Goal: Task Accomplishment & Management: Manage account settings

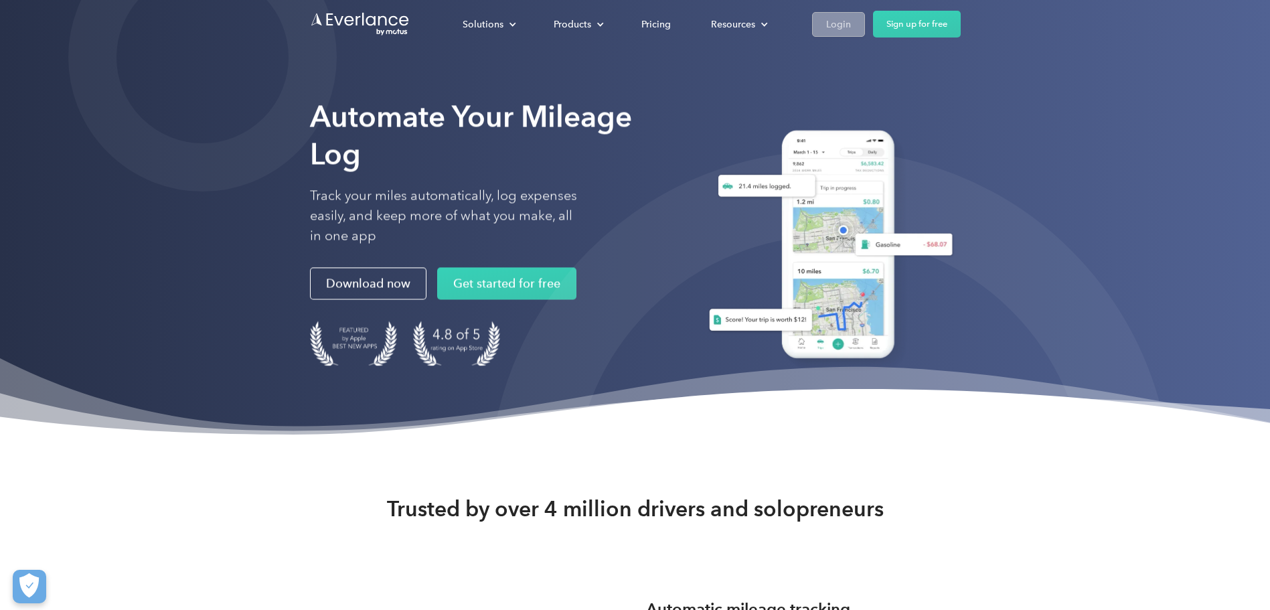
click at [831, 19] on div "Login" at bounding box center [838, 24] width 25 height 17
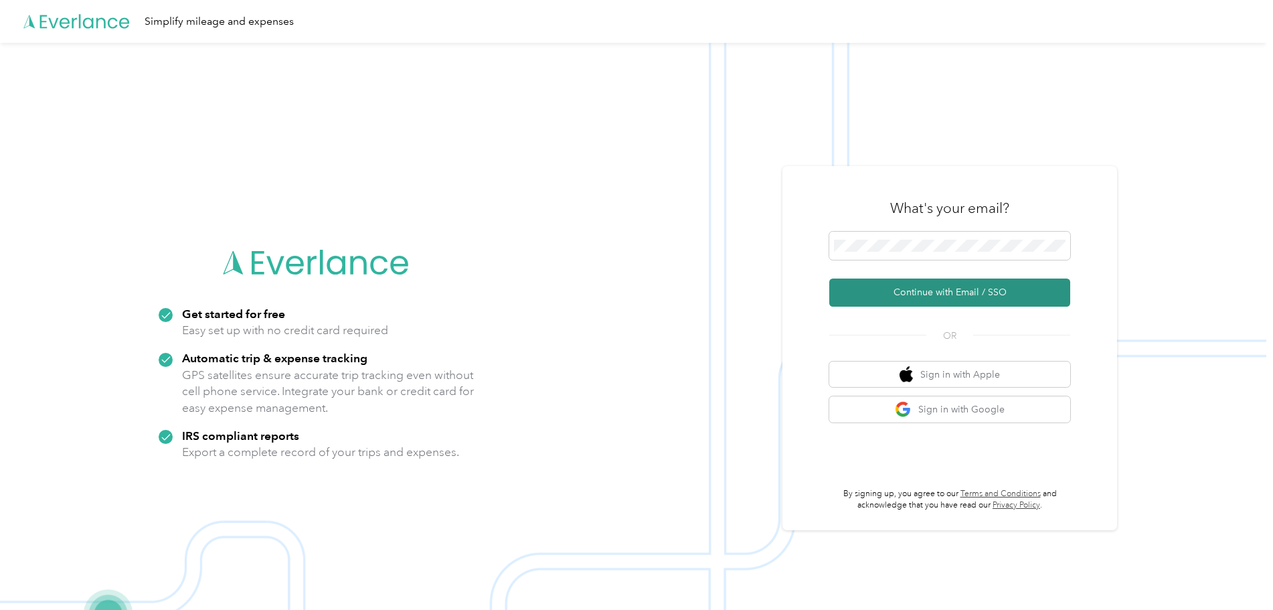
click at [963, 290] on button "Continue with Email / SSO" at bounding box center [949, 292] width 241 height 28
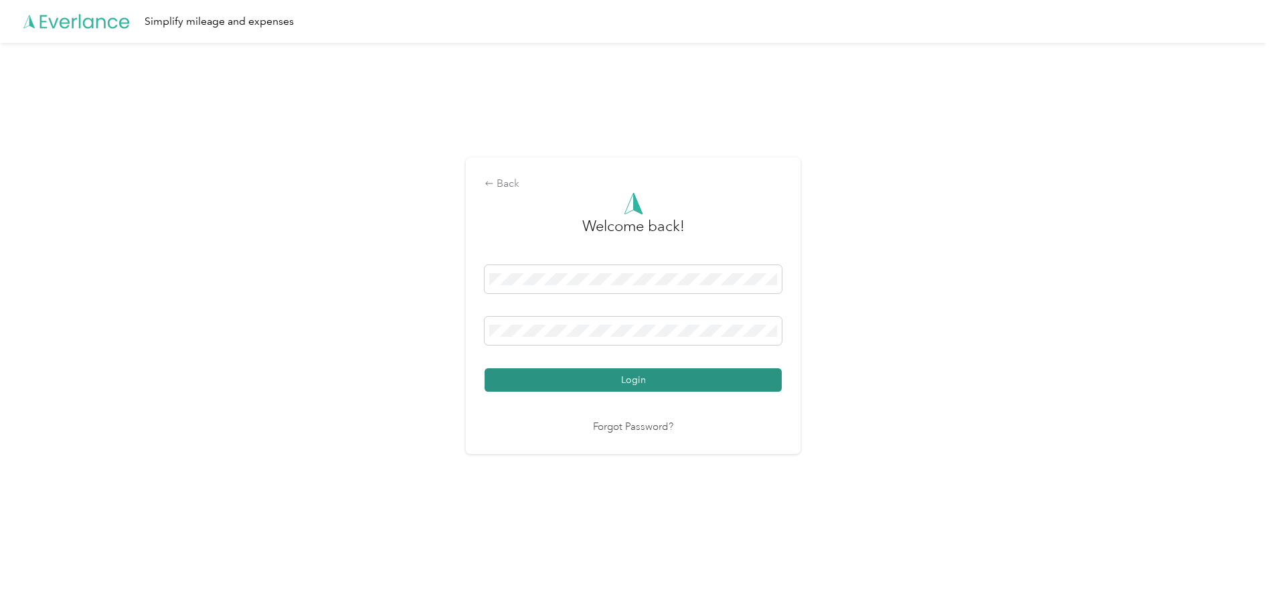
click at [645, 376] on button "Login" at bounding box center [633, 379] width 297 height 23
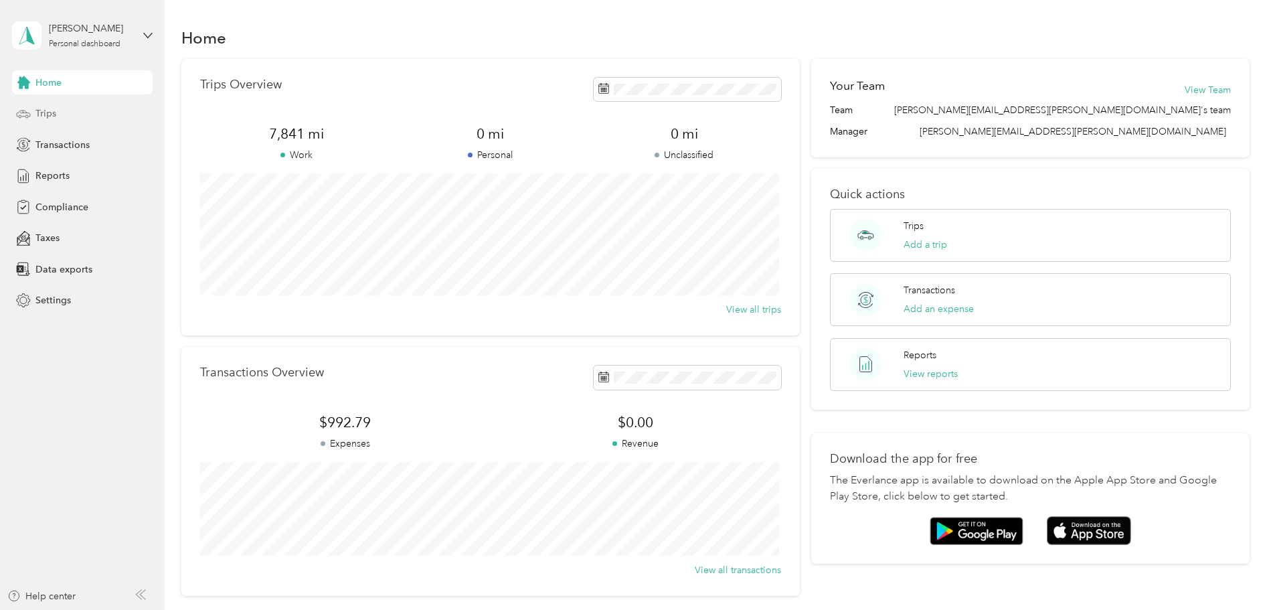
click at [41, 116] on span "Trips" at bounding box center [45, 113] width 21 height 14
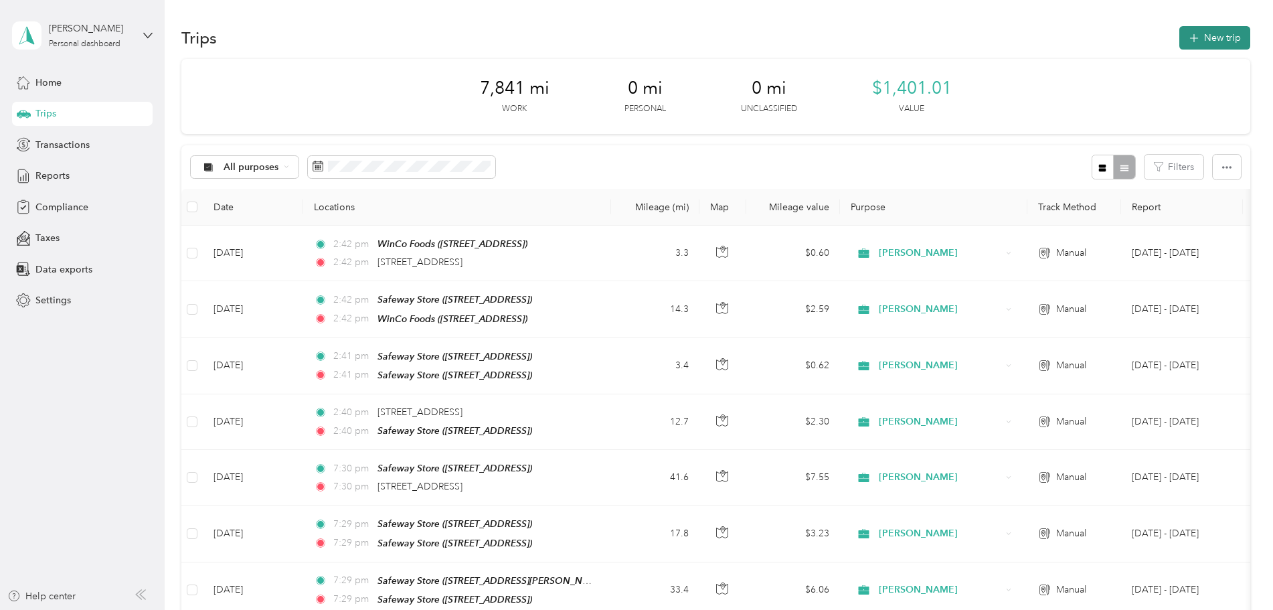
click at [1208, 35] on button "New trip" at bounding box center [1214, 37] width 71 height 23
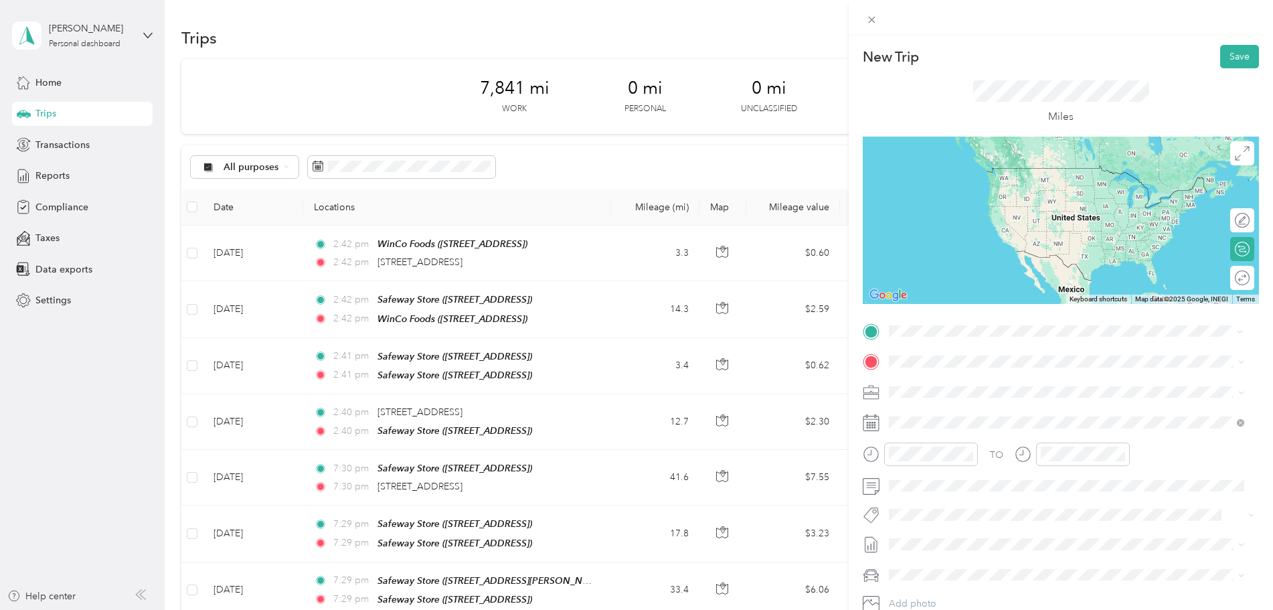
click at [935, 381] on span "[STREET_ADDRESS][US_STATE]" at bounding box center [981, 379] width 134 height 12
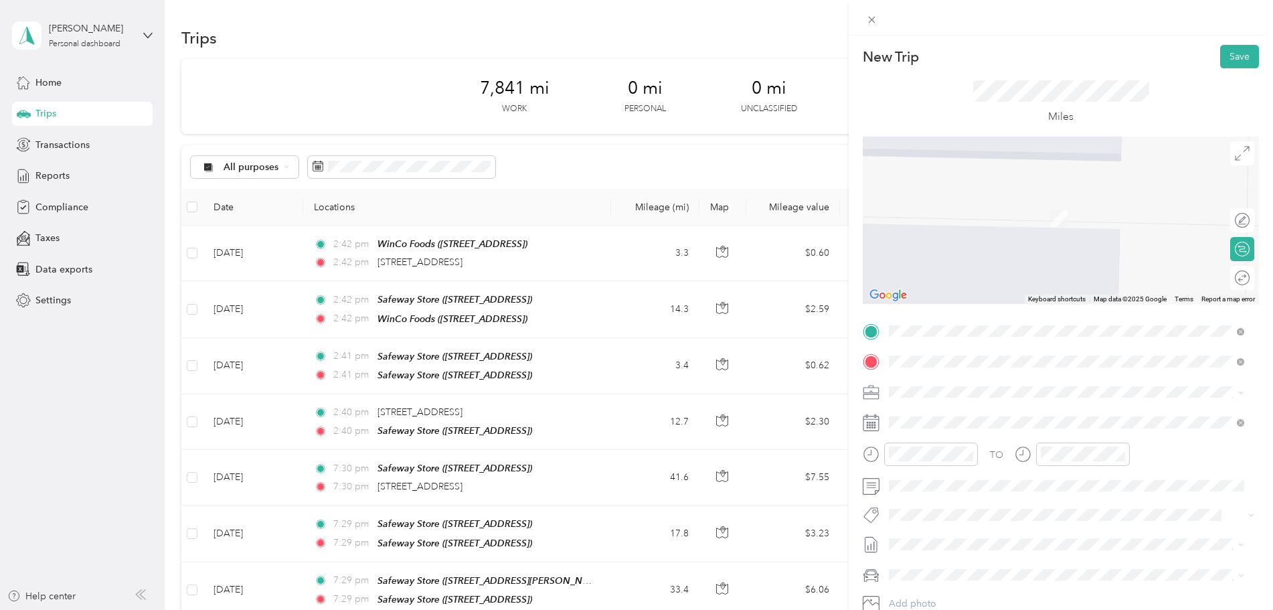
click at [952, 414] on button "TEAM" at bounding box center [934, 416] width 41 height 17
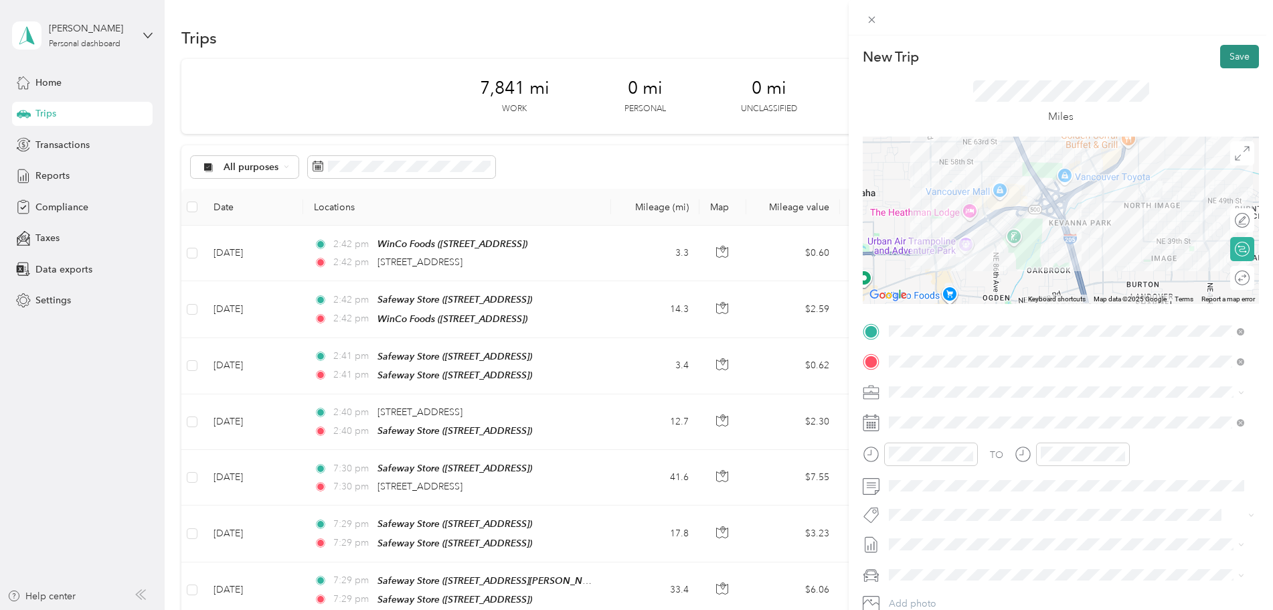
click at [1230, 50] on button "Save" at bounding box center [1239, 56] width 39 height 23
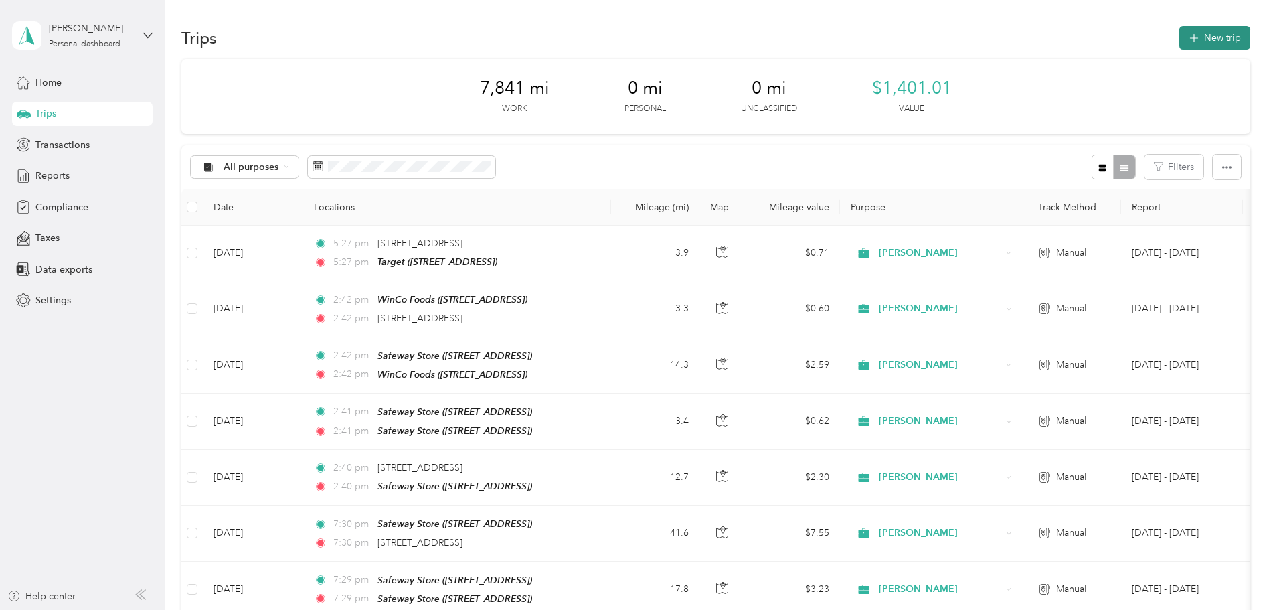
click at [1215, 37] on button "New trip" at bounding box center [1214, 37] width 71 height 23
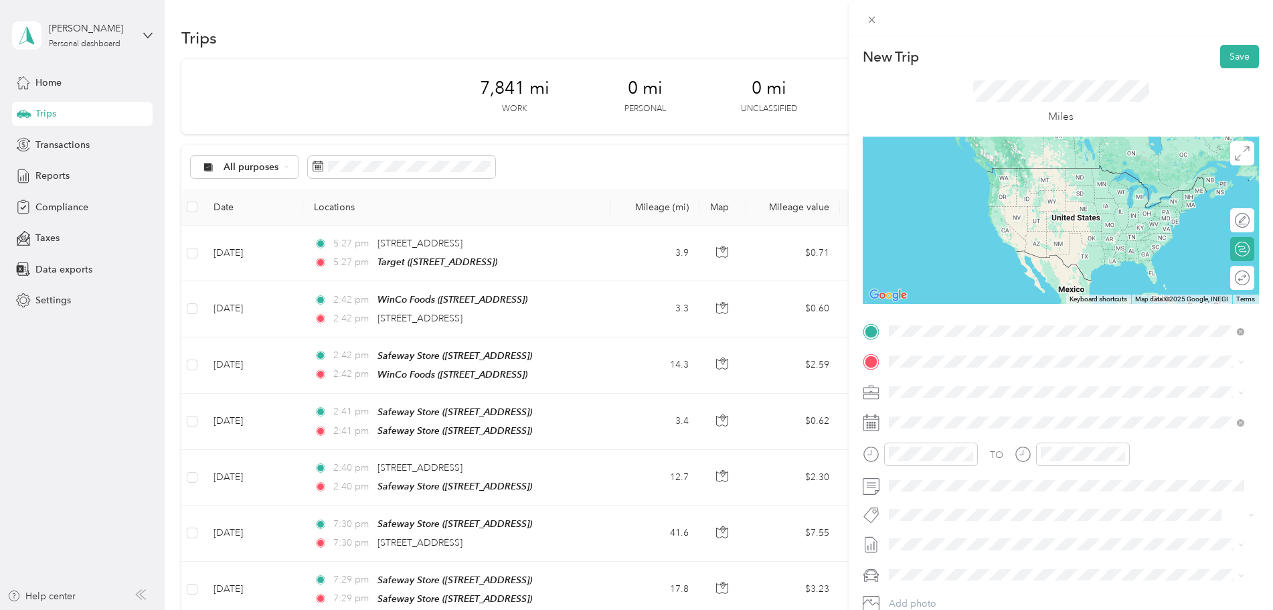
click at [999, 397] on div "TEAM Target [STREET_ADDRESS]" at bounding box center [956, 394] width 85 height 33
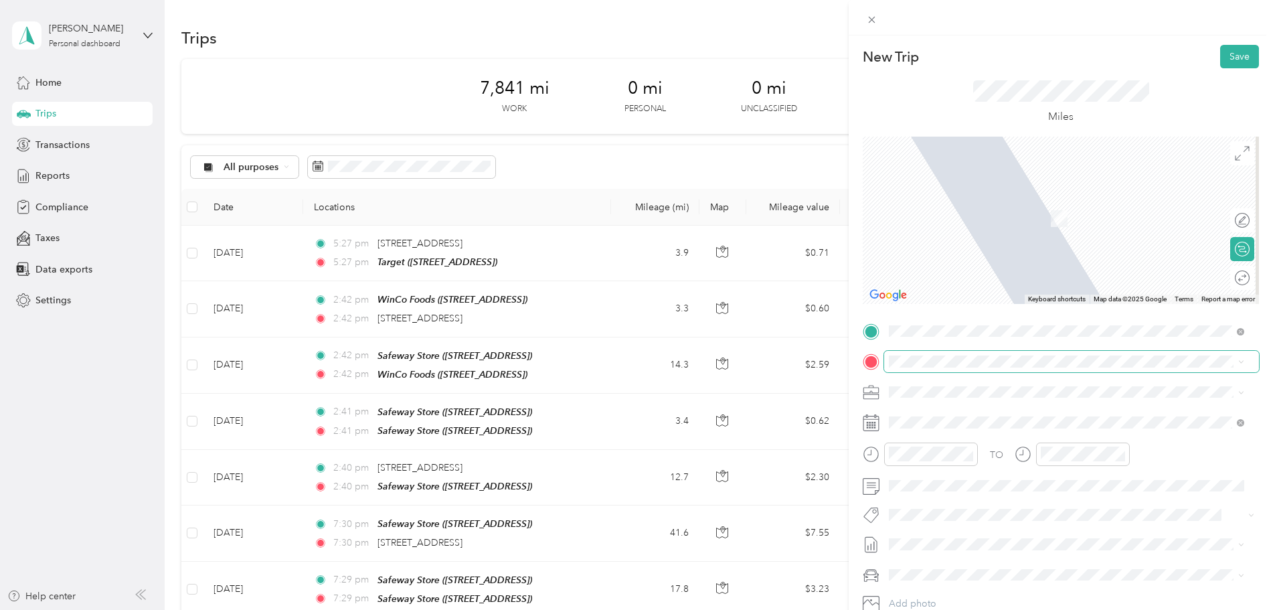
click at [902, 354] on span at bounding box center [1071, 361] width 375 height 21
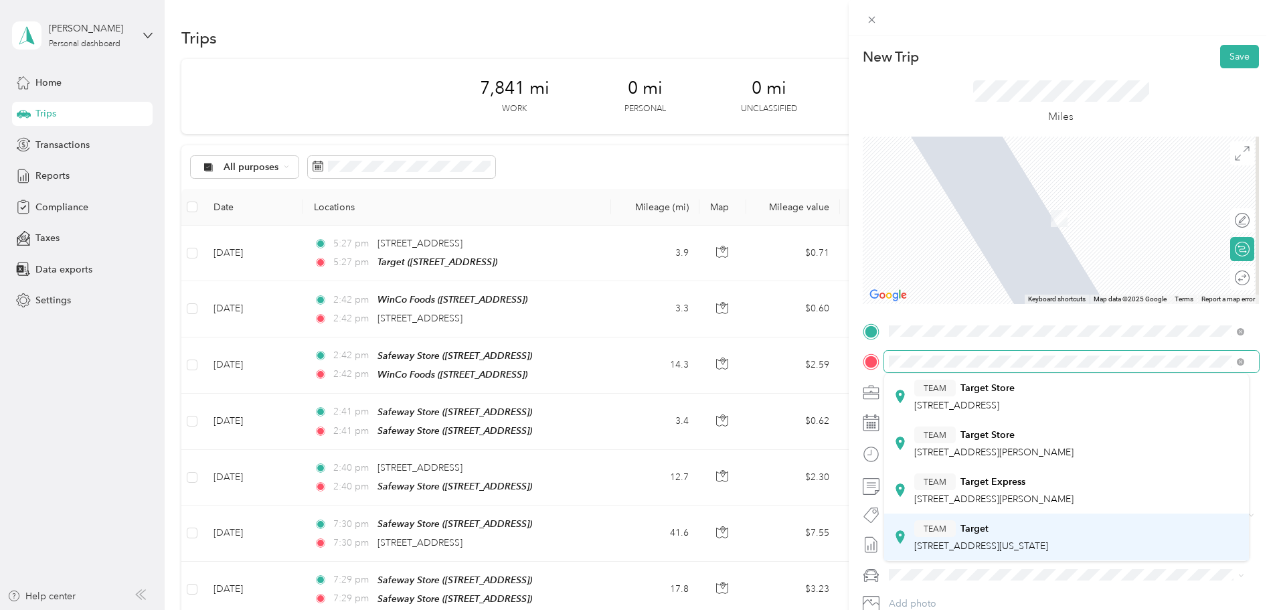
scroll to position [201, 0]
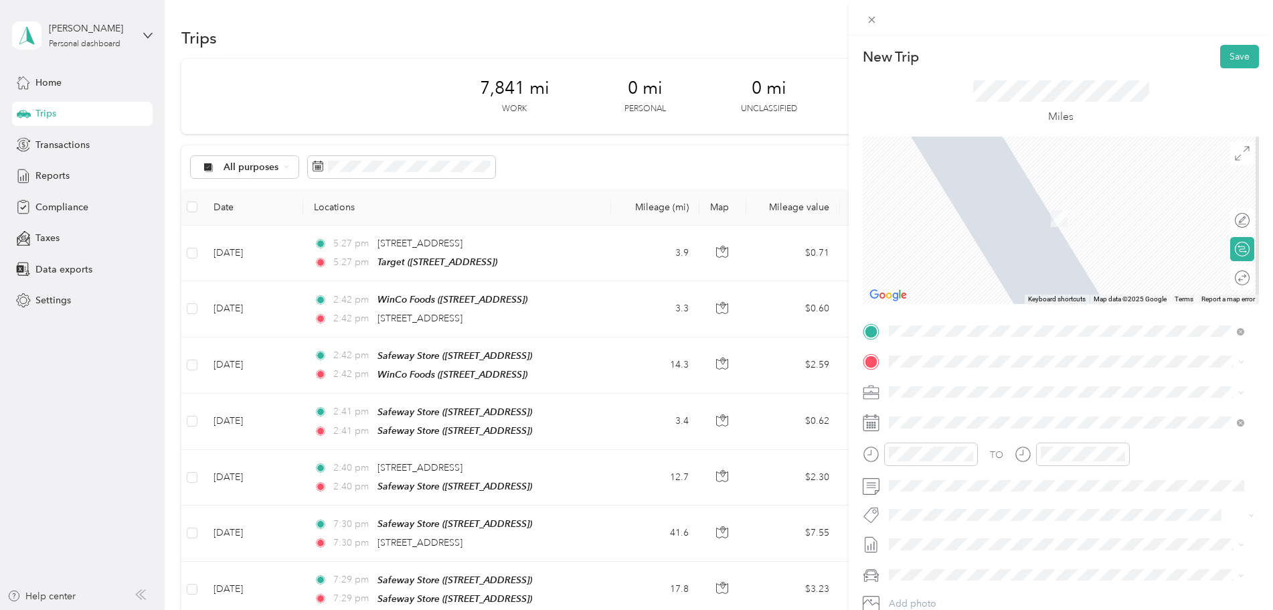
click at [975, 496] on strong "Target" at bounding box center [975, 491] width 28 height 12
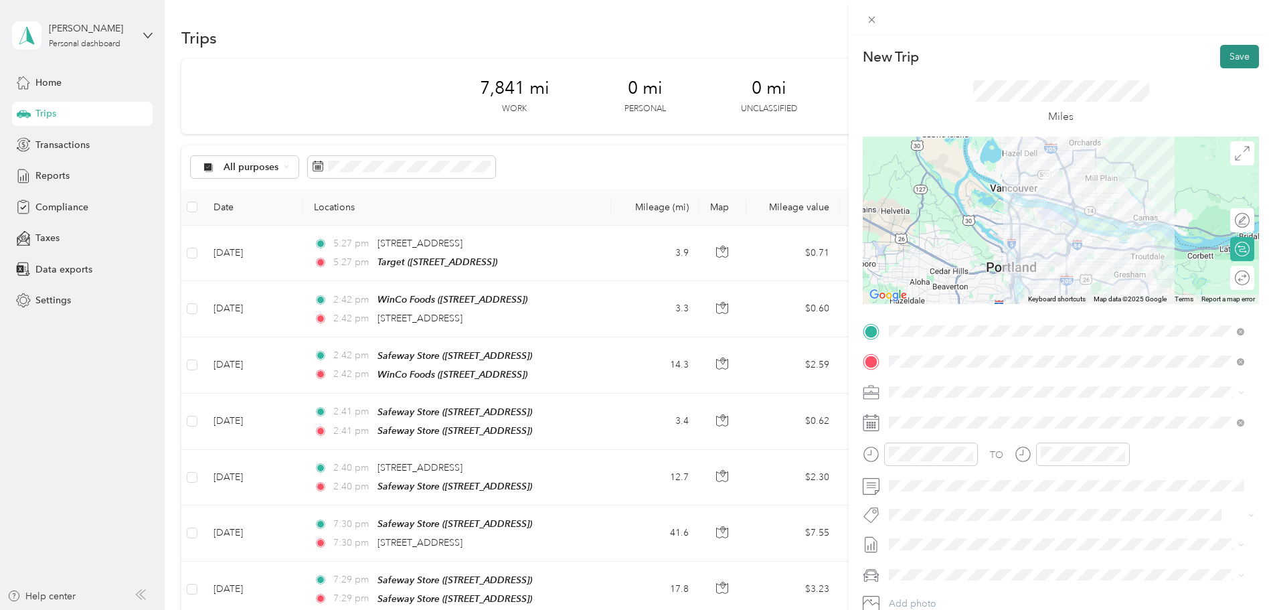
click at [1224, 58] on button "Save" at bounding box center [1239, 56] width 39 height 23
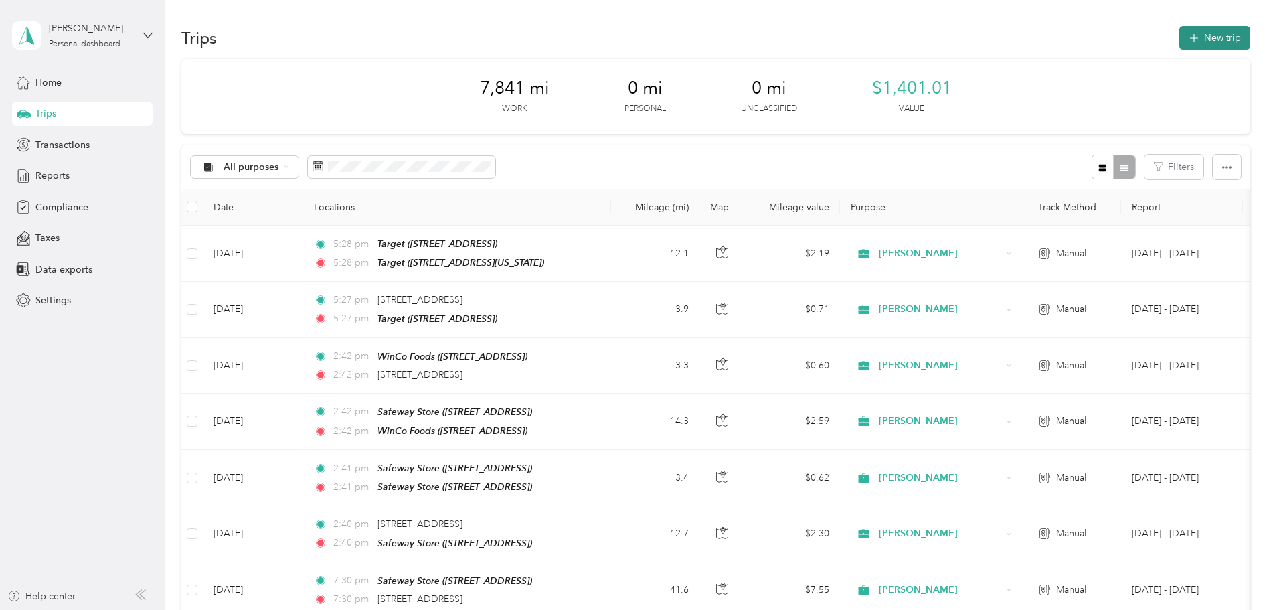
click at [1218, 39] on button "New trip" at bounding box center [1214, 37] width 71 height 23
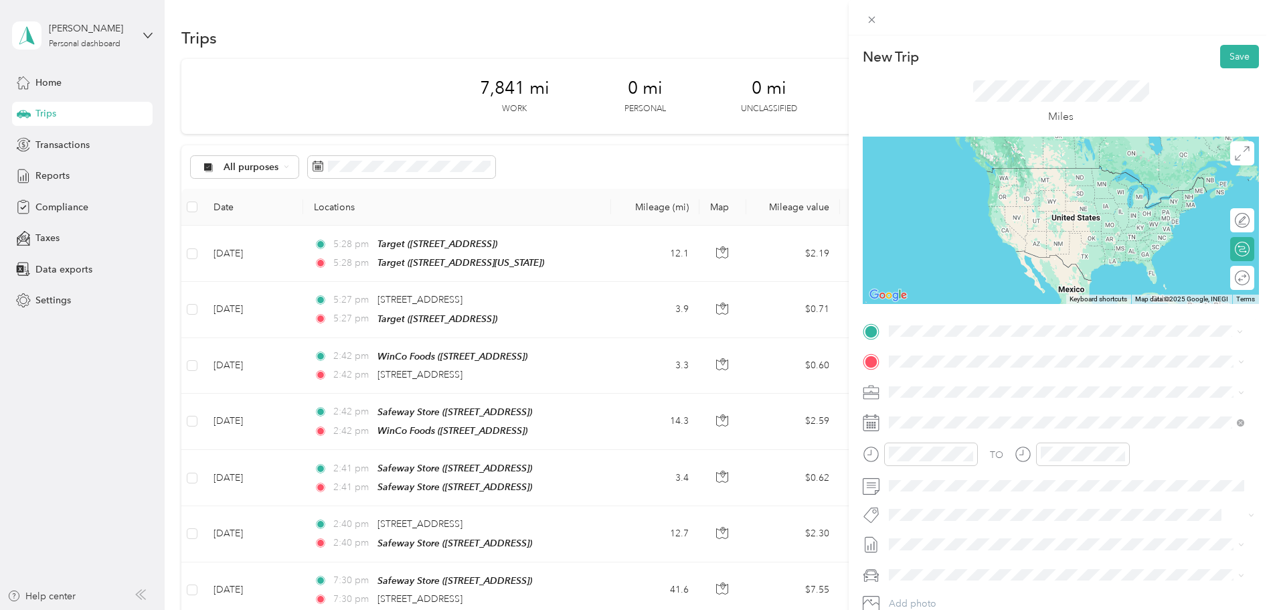
click at [973, 465] on div "TEAM Target" at bounding box center [981, 466] width 134 height 17
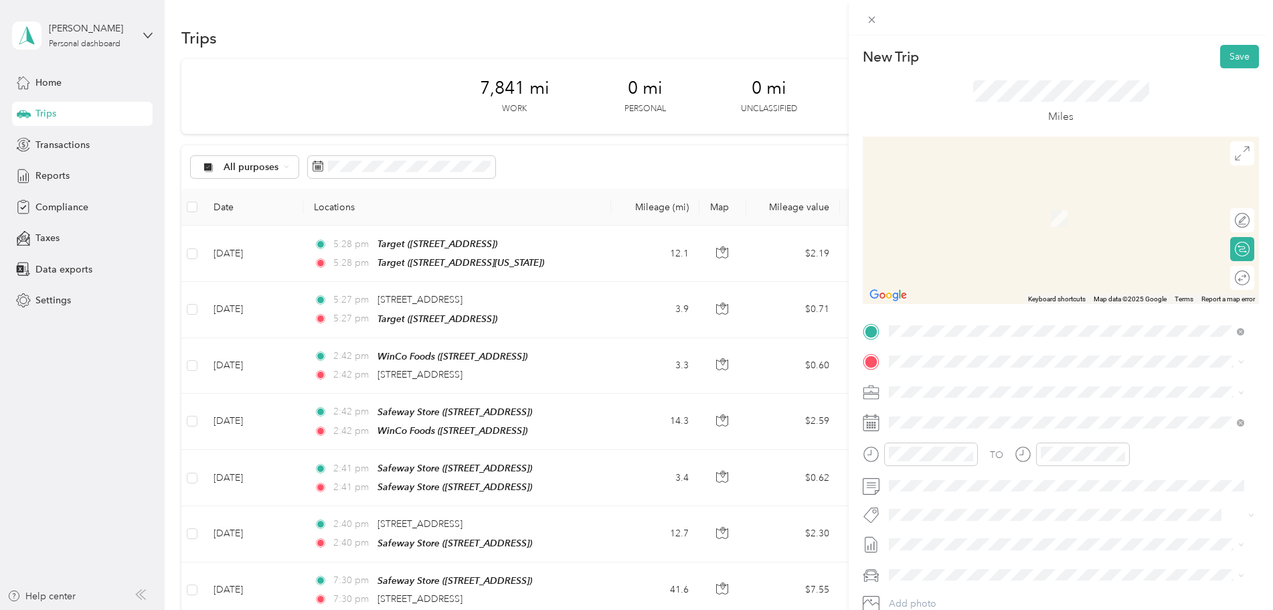
click at [1023, 417] on div "TEAM Safeway Store" at bounding box center [968, 415] width 109 height 17
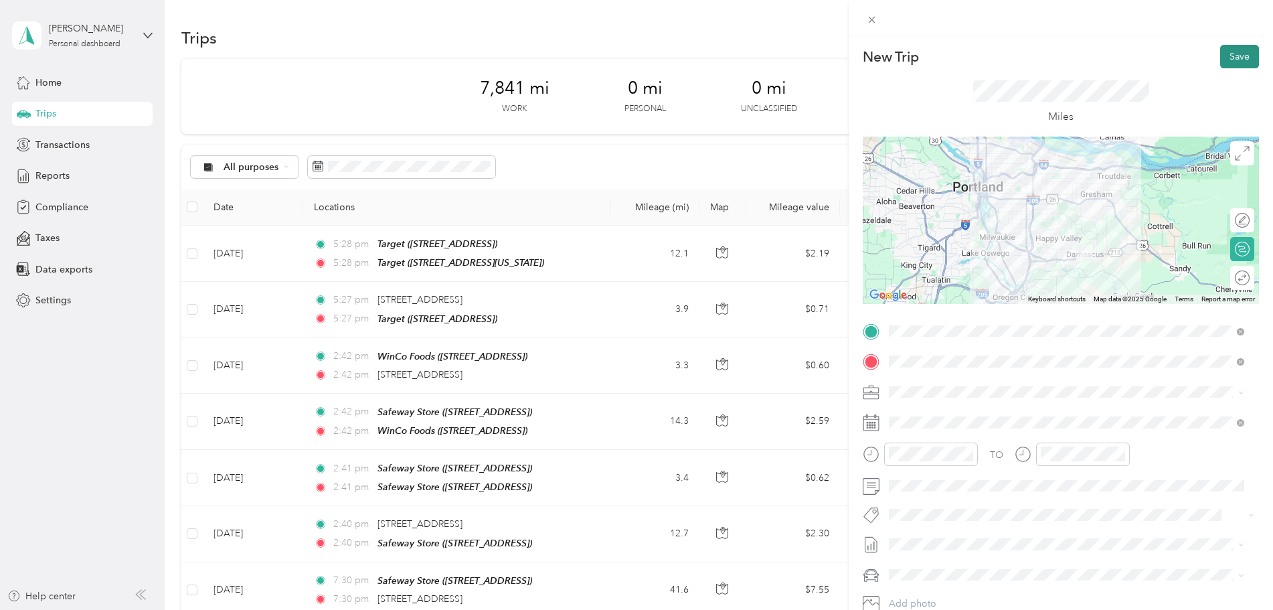
click at [1232, 61] on button "Save" at bounding box center [1239, 56] width 39 height 23
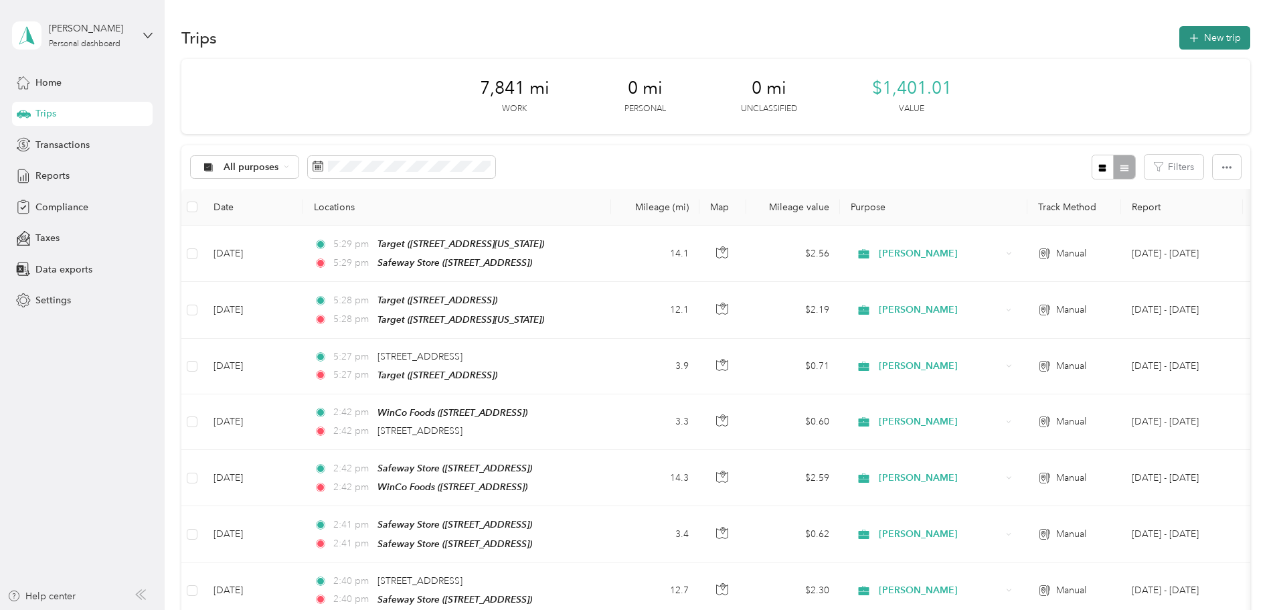
click at [1218, 39] on button "New trip" at bounding box center [1214, 37] width 71 height 23
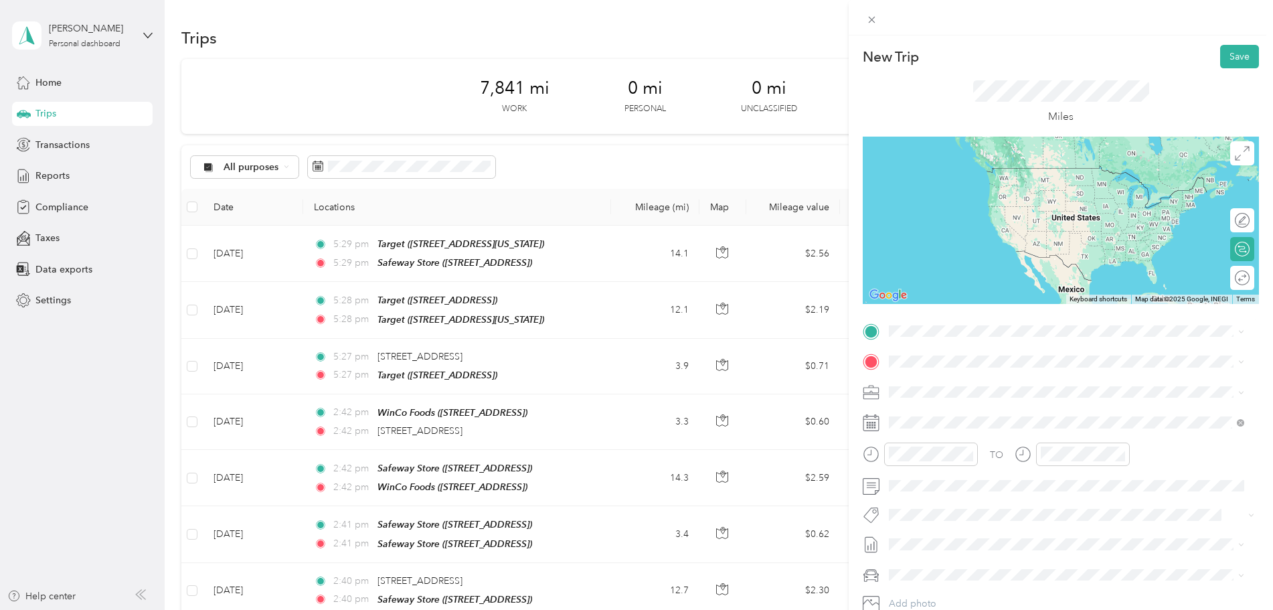
click at [938, 397] on div "TEAM Safeway Store [STREET_ADDRESS]" at bounding box center [968, 392] width 109 height 33
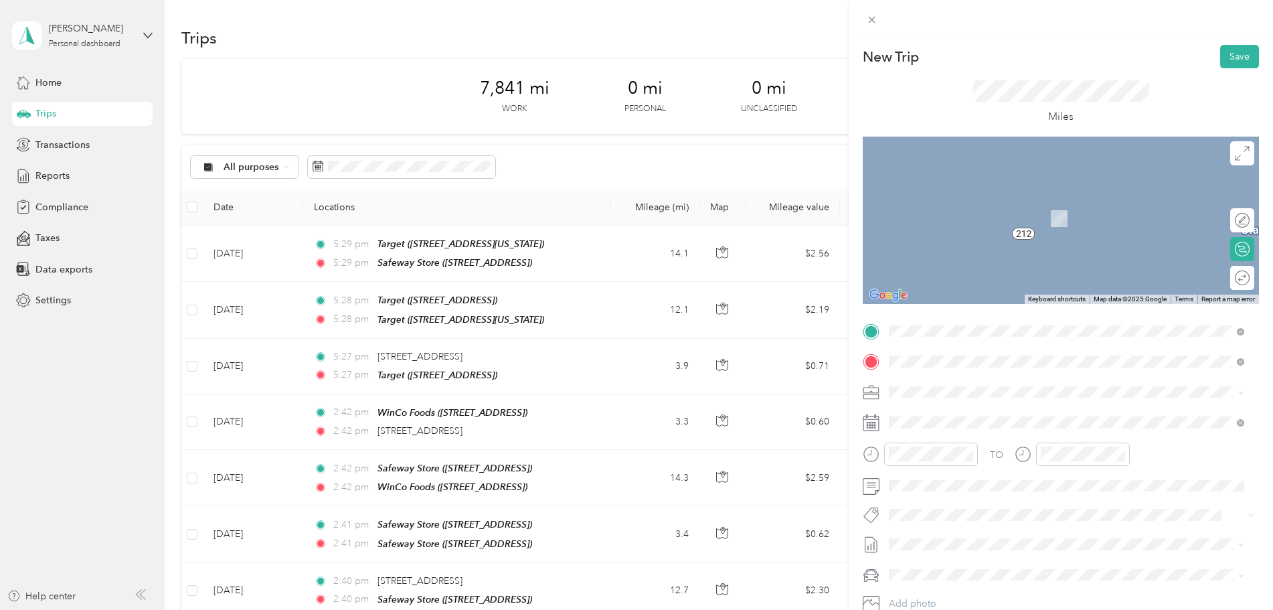
click at [1030, 418] on div "TEAM Target" at bounding box center [993, 416] width 159 height 17
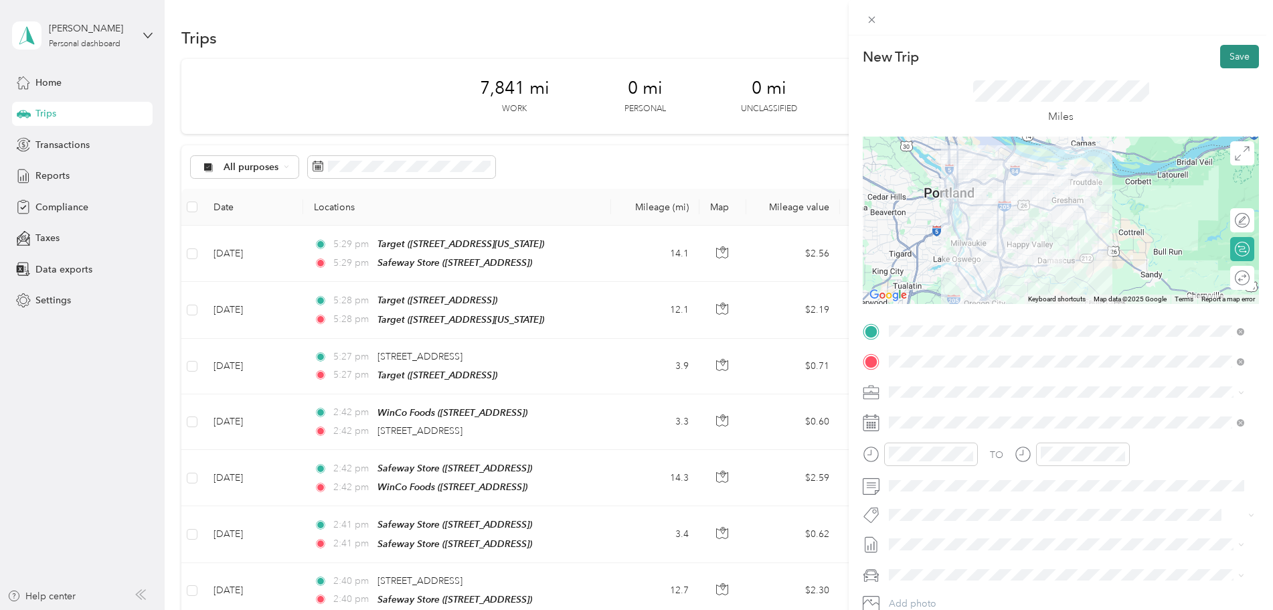
click at [1224, 54] on button "Save" at bounding box center [1239, 56] width 39 height 23
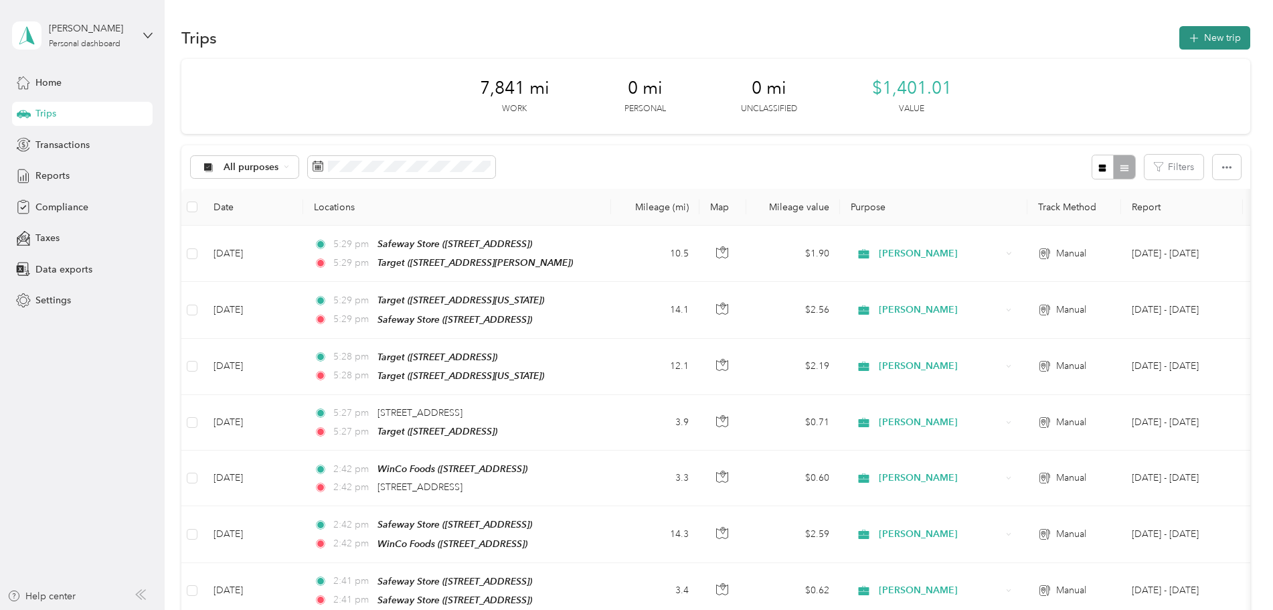
click at [1209, 35] on button "New trip" at bounding box center [1214, 37] width 71 height 23
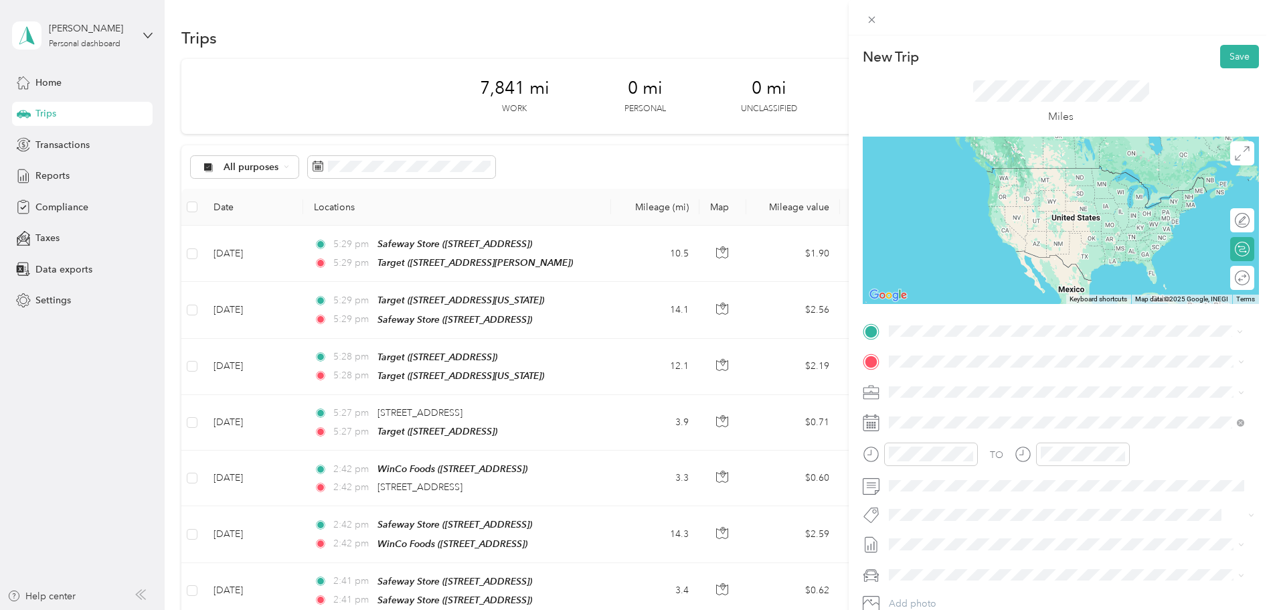
click at [1035, 392] on div "TEAM Target [STREET_ADDRESS][PERSON_NAME]" at bounding box center [993, 394] width 159 height 33
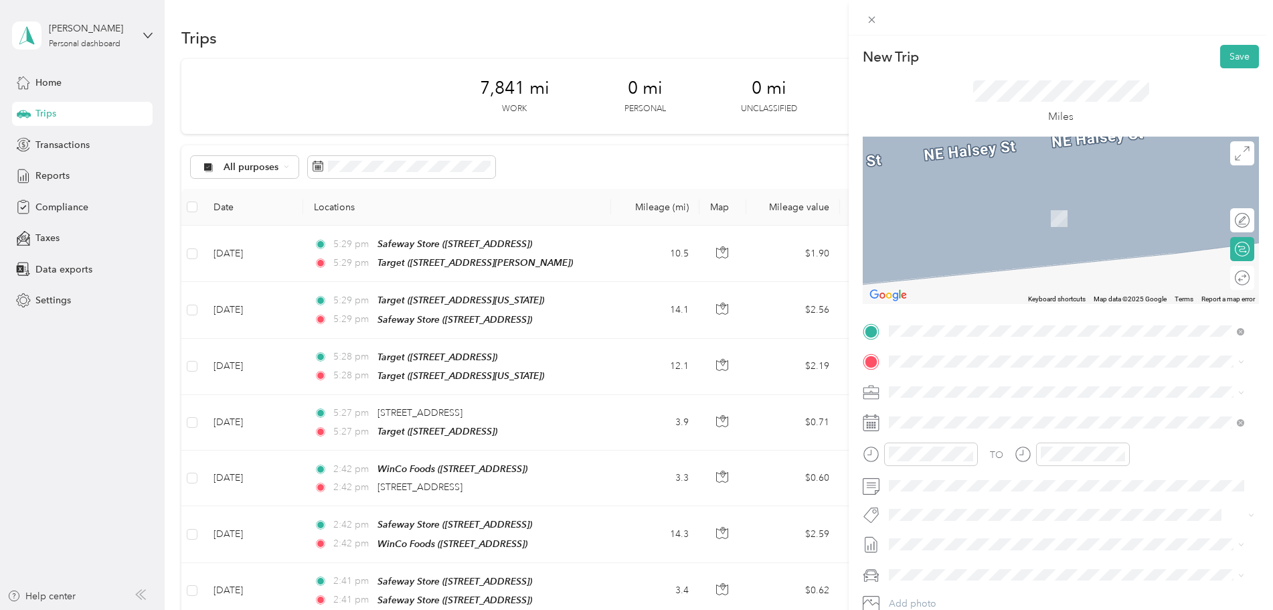
click at [969, 418] on li "[STREET_ADDRESS][US_STATE]" at bounding box center [1066, 403] width 365 height 27
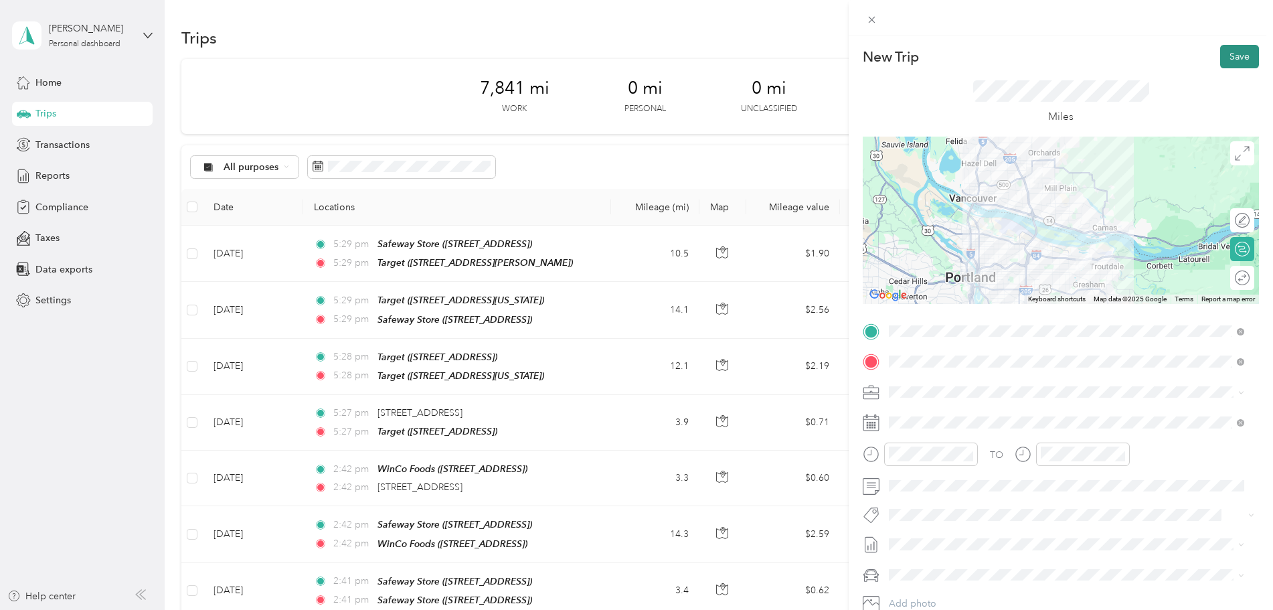
click at [1237, 54] on button "Save" at bounding box center [1239, 56] width 39 height 23
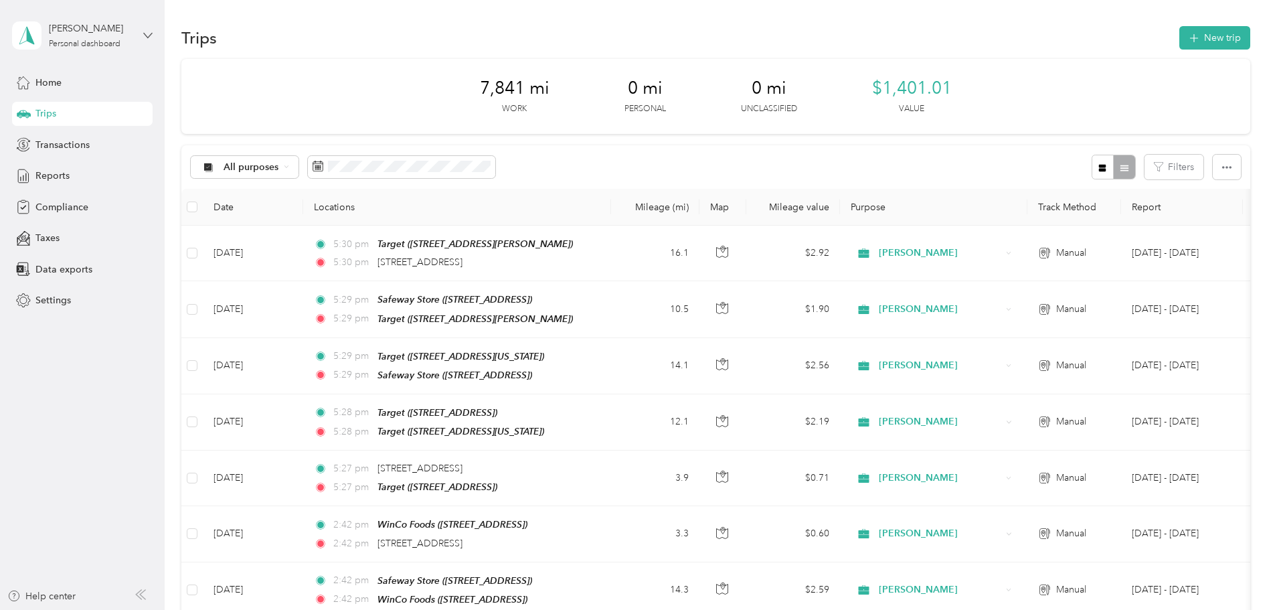
click at [151, 35] on icon at bounding box center [147, 35] width 9 height 9
click at [56, 106] on div "Log out" at bounding box center [50, 110] width 52 height 14
